Goal: Entertainment & Leisure: Consume media (video, audio)

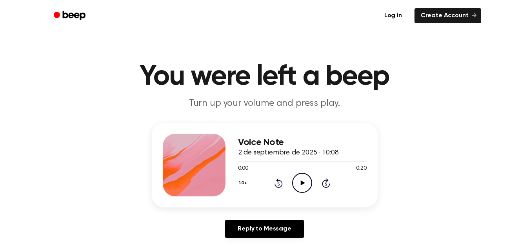
click at [299, 184] on icon "Play Audio" at bounding box center [302, 183] width 20 height 20
click at [303, 183] on icon at bounding box center [303, 182] width 4 height 5
drag, startPoint x: 260, startPoint y: 161, endPoint x: 234, endPoint y: 161, distance: 26.7
click at [234, 161] on div "Voice Note 2 de septiembre de 2025 · 10:08 0:04 0:20 Your browser does not supp…" at bounding box center [265, 165] width 226 height 85
click at [300, 181] on icon "Play Audio" at bounding box center [302, 183] width 20 height 20
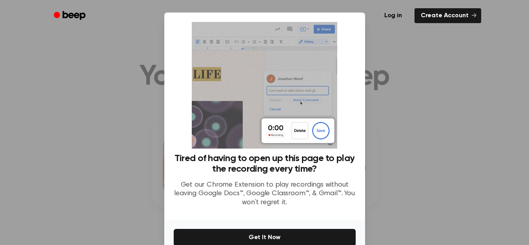
drag, startPoint x: 387, startPoint y: 136, endPoint x: 426, endPoint y: 123, distance: 41.0
click at [392, 135] on div at bounding box center [264, 122] width 529 height 245
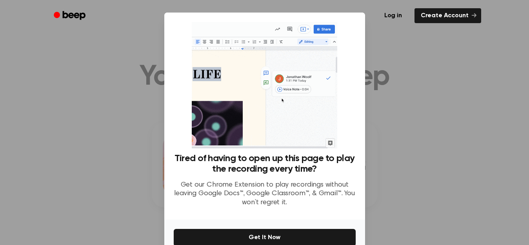
click at [4, 65] on div at bounding box center [264, 122] width 529 height 245
click at [446, 84] on div at bounding box center [264, 122] width 529 height 245
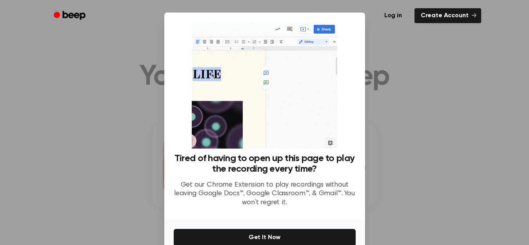
drag, startPoint x: 83, startPoint y: 87, endPoint x: 57, endPoint y: 93, distance: 26.7
click at [57, 93] on div at bounding box center [264, 122] width 529 height 245
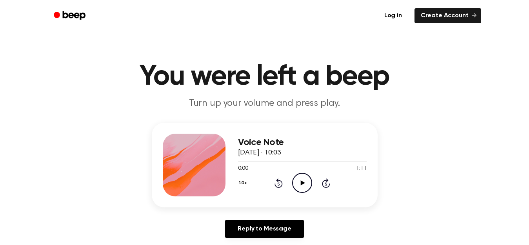
click at [298, 180] on icon "Play Audio" at bounding box center [302, 183] width 20 height 20
